Goal: Feedback & Contribution: Leave review/rating

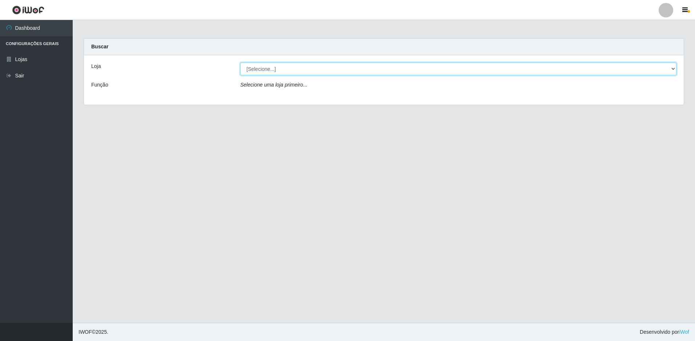
click at [259, 73] on select "[Selecione...] Extraplus - Loja 50 [GEOGRAPHIC_DATA]" at bounding box center [458, 69] width 436 height 13
select select "451"
click at [240, 63] on select "[Selecione...] Extraplus - Loja 50 [GEOGRAPHIC_DATA]" at bounding box center [458, 69] width 436 height 13
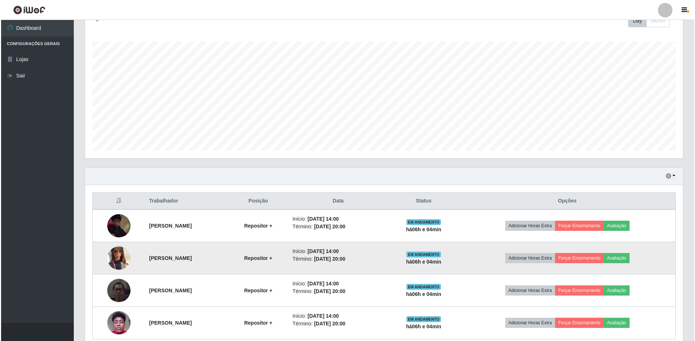
scroll to position [142, 0]
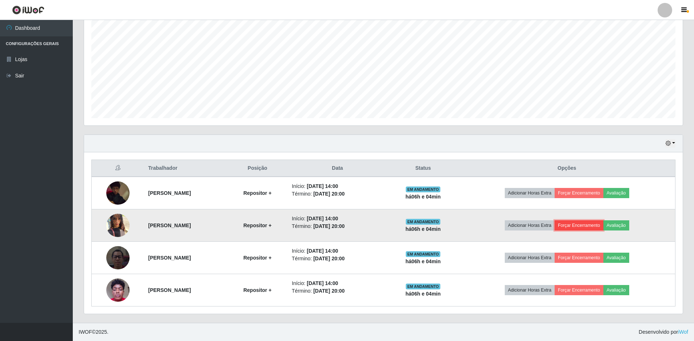
click at [593, 228] on button "Forçar Encerramento" at bounding box center [578, 225] width 49 height 10
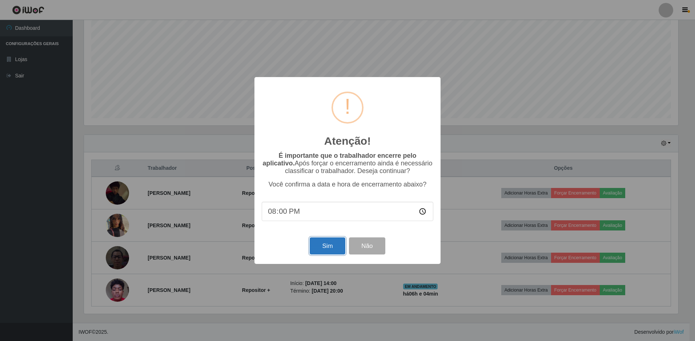
click at [332, 246] on button "Sim" at bounding box center [327, 245] width 35 height 17
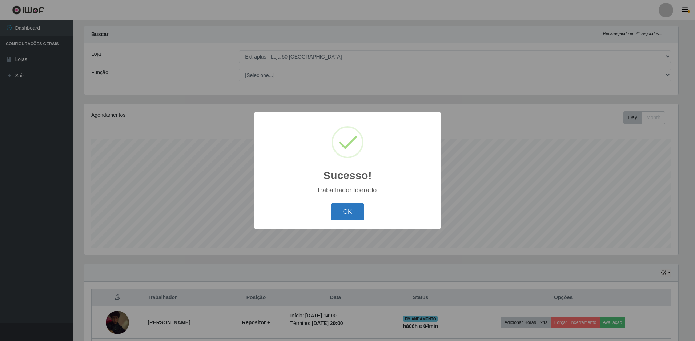
click at [358, 209] on button "OK" at bounding box center [348, 211] width 34 height 17
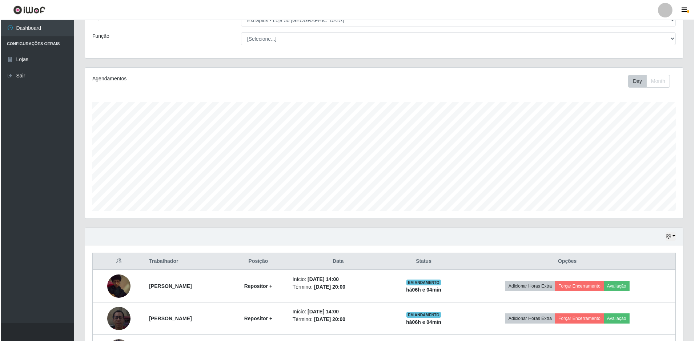
scroll to position [109, 0]
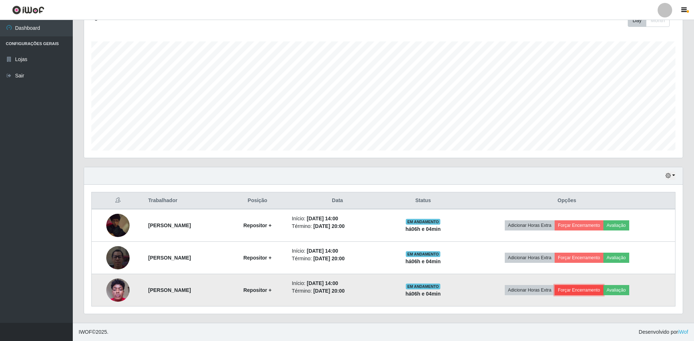
click at [592, 289] on button "Forçar Encerramento" at bounding box center [578, 290] width 49 height 10
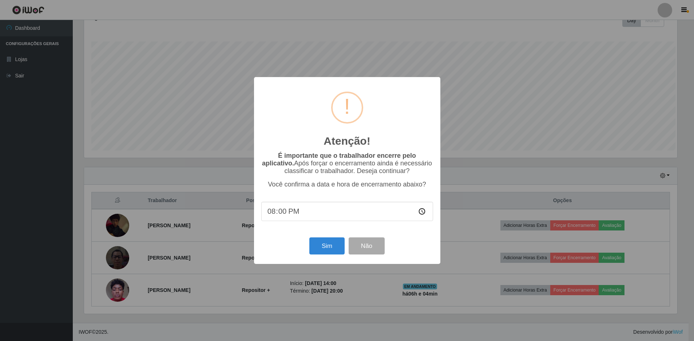
scroll to position [151, 595]
click at [330, 252] on button "Sim" at bounding box center [327, 245] width 35 height 17
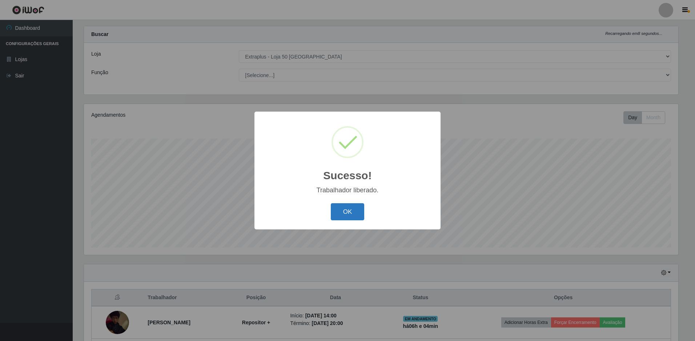
click at [354, 213] on button "OK" at bounding box center [348, 211] width 34 height 17
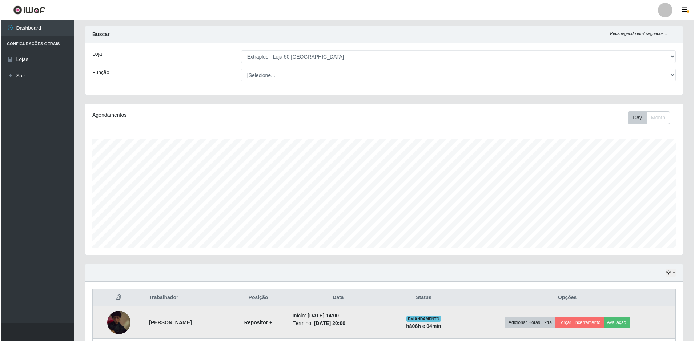
scroll to position [77, 0]
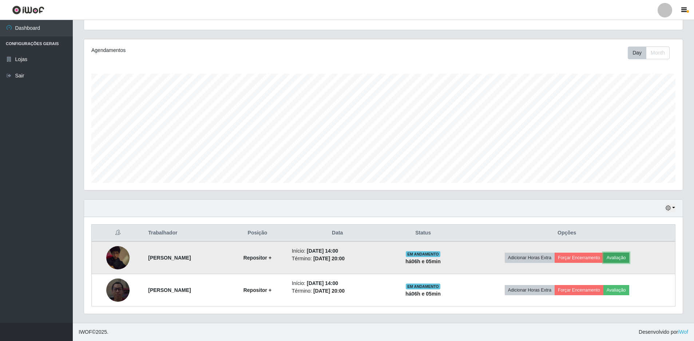
click at [629, 256] on button "Avaliação" at bounding box center [616, 258] width 26 height 10
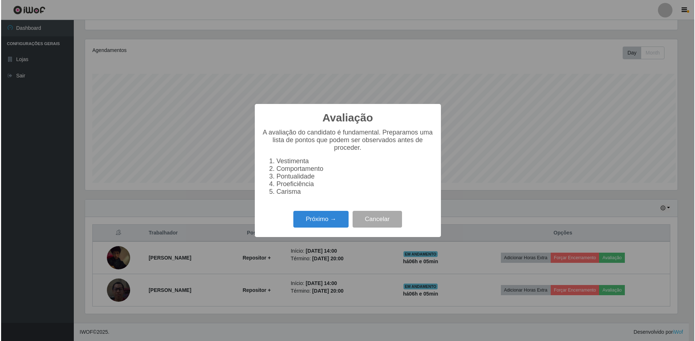
scroll to position [151, 595]
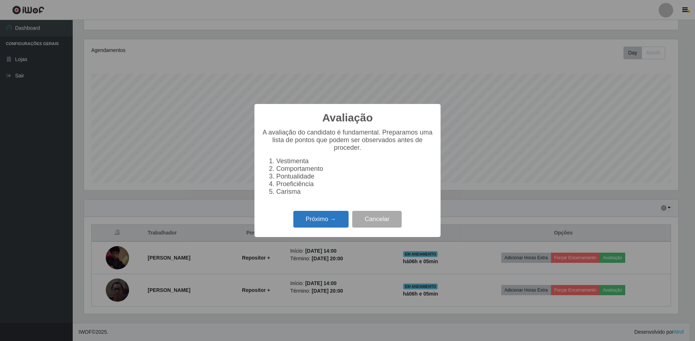
click at [306, 219] on button "Próximo →" at bounding box center [321, 219] width 55 height 17
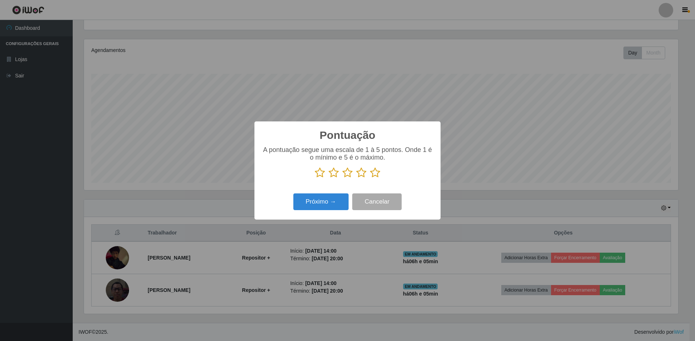
scroll to position [363543, 363099]
click at [377, 176] on icon at bounding box center [375, 172] width 10 height 11
click at [370, 178] on input "radio" at bounding box center [370, 178] width 0 height 0
click at [332, 206] on button "Próximo →" at bounding box center [321, 201] width 55 height 17
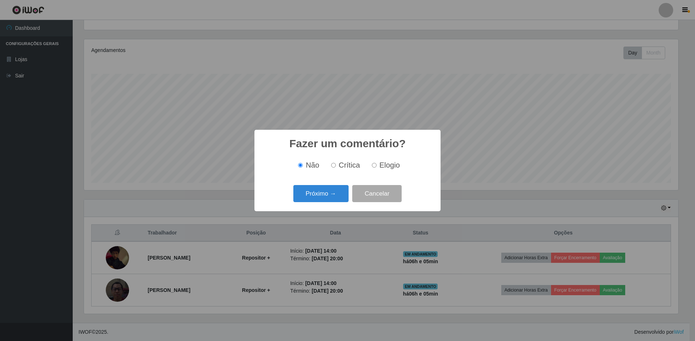
click at [376, 165] on input "Elogio" at bounding box center [374, 165] width 5 height 5
radio input "true"
click at [336, 192] on button "Próximo →" at bounding box center [321, 193] width 55 height 17
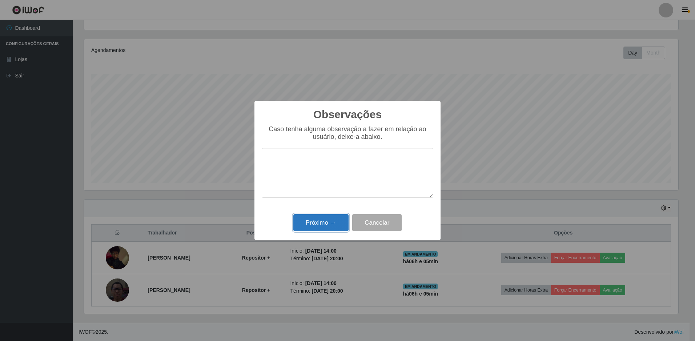
drag, startPoint x: 333, startPoint y: 221, endPoint x: 330, endPoint y: 220, distance: 3.8
click at [333, 221] on button "Próximo →" at bounding box center [321, 222] width 55 height 17
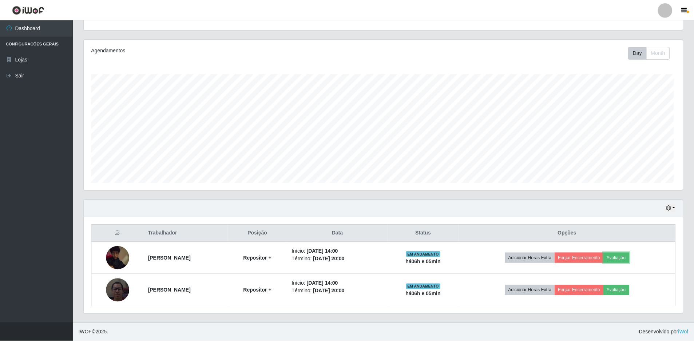
scroll to position [0, 0]
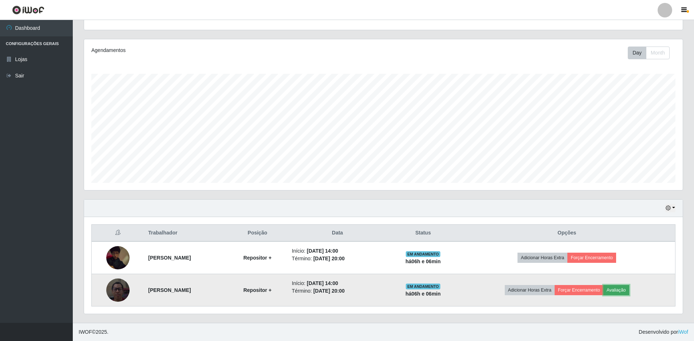
click at [629, 289] on button "Avaliação" at bounding box center [616, 290] width 26 height 10
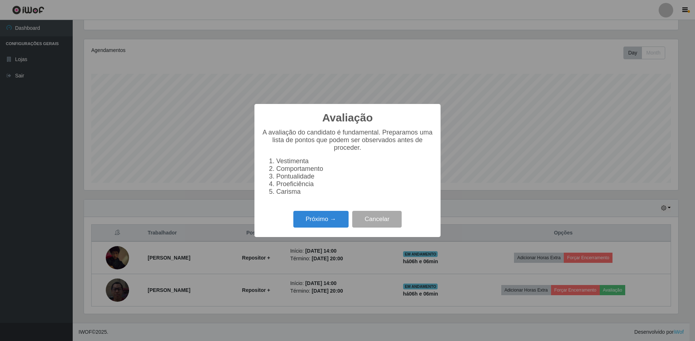
click at [318, 229] on div "Próximo → Cancelar" at bounding box center [348, 219] width 172 height 21
click at [320, 228] on button "Próximo →" at bounding box center [321, 219] width 55 height 17
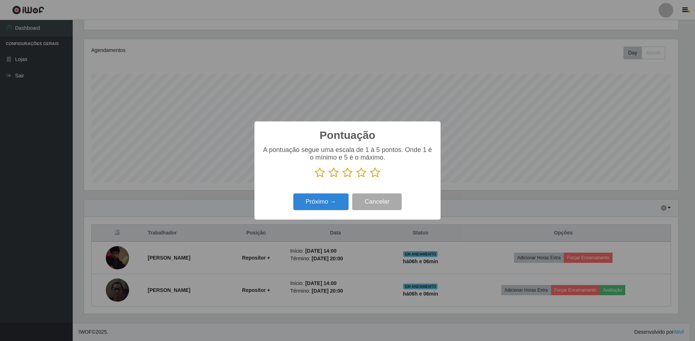
click at [376, 174] on icon at bounding box center [375, 172] width 10 height 11
click at [370, 178] on input "radio" at bounding box center [370, 178] width 0 height 0
click at [339, 203] on button "Próximo →" at bounding box center [321, 201] width 55 height 17
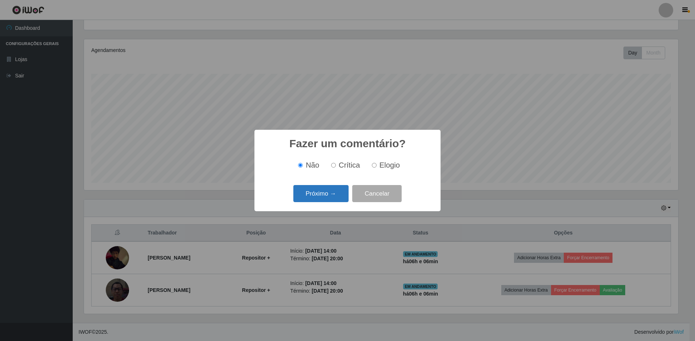
click at [336, 195] on button "Próximo →" at bounding box center [321, 193] width 55 height 17
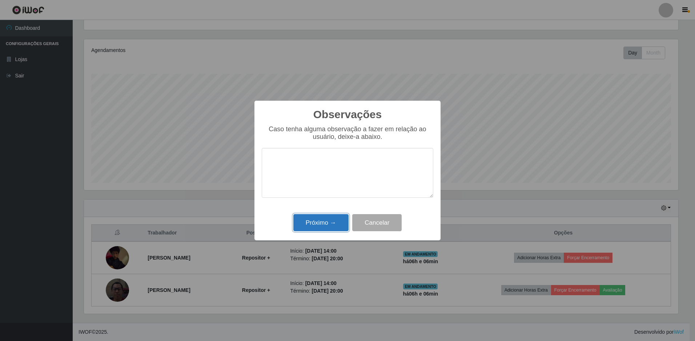
click at [333, 226] on button "Próximo →" at bounding box center [321, 222] width 55 height 17
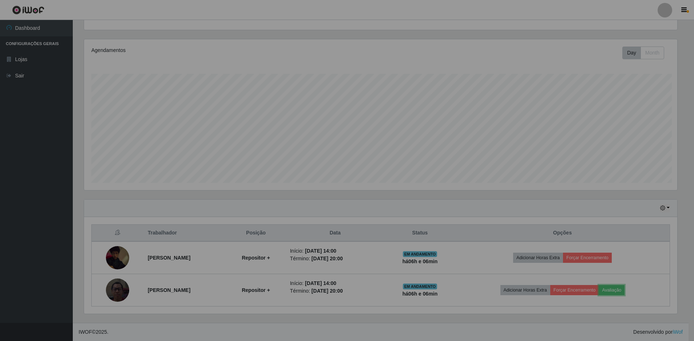
scroll to position [151, 598]
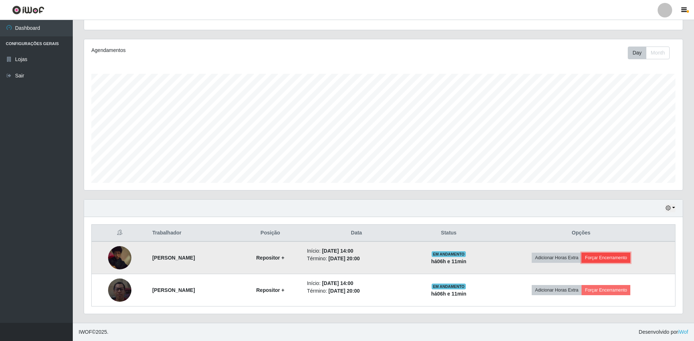
click at [623, 260] on button "Forçar Encerramento" at bounding box center [605, 258] width 49 height 10
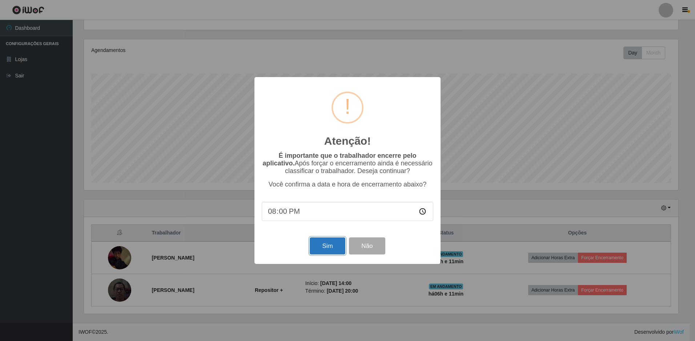
click at [332, 249] on button "Sim" at bounding box center [327, 245] width 35 height 17
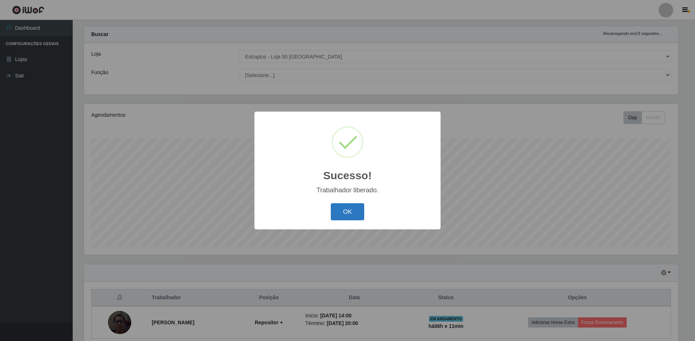
click at [335, 219] on button "OK" at bounding box center [348, 211] width 34 height 17
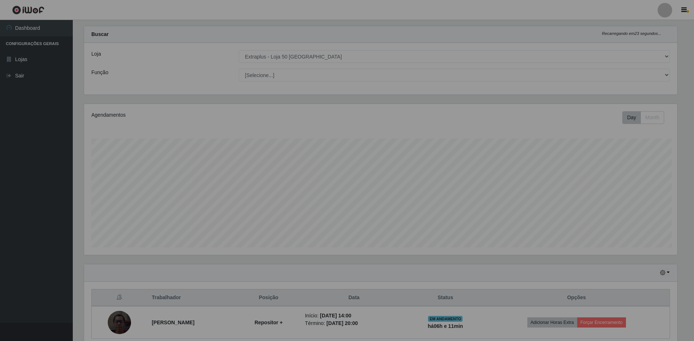
scroll to position [151, 598]
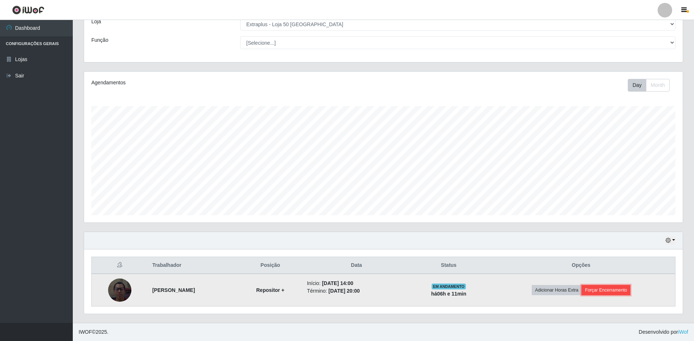
click at [627, 288] on button "Forçar Encerramento" at bounding box center [605, 290] width 49 height 10
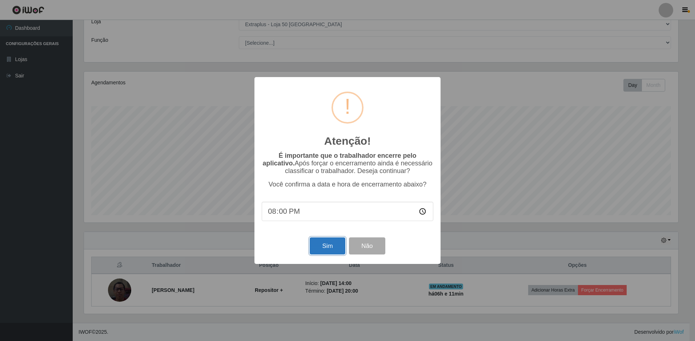
click at [318, 249] on button "Sim" at bounding box center [327, 245] width 35 height 17
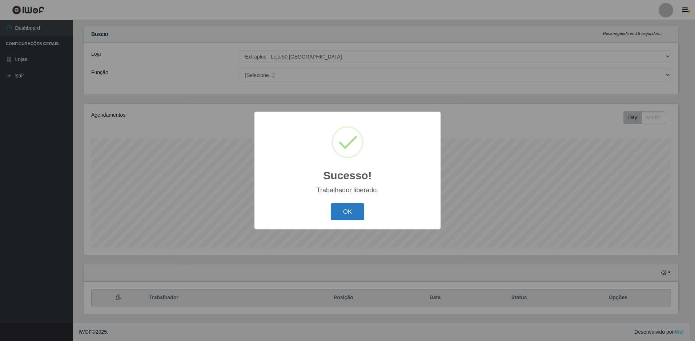
click at [347, 207] on button "OK" at bounding box center [348, 211] width 34 height 17
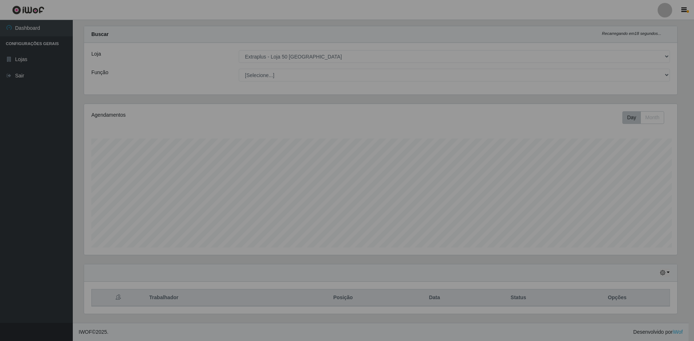
scroll to position [151, 598]
